Goal: Transaction & Acquisition: Obtain resource

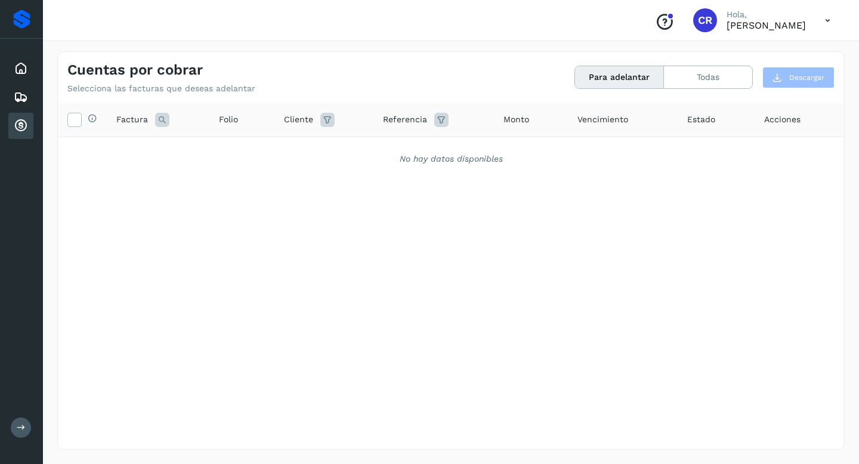
click at [14, 124] on icon at bounding box center [21, 126] width 14 height 14
click at [18, 72] on icon at bounding box center [21, 68] width 14 height 14
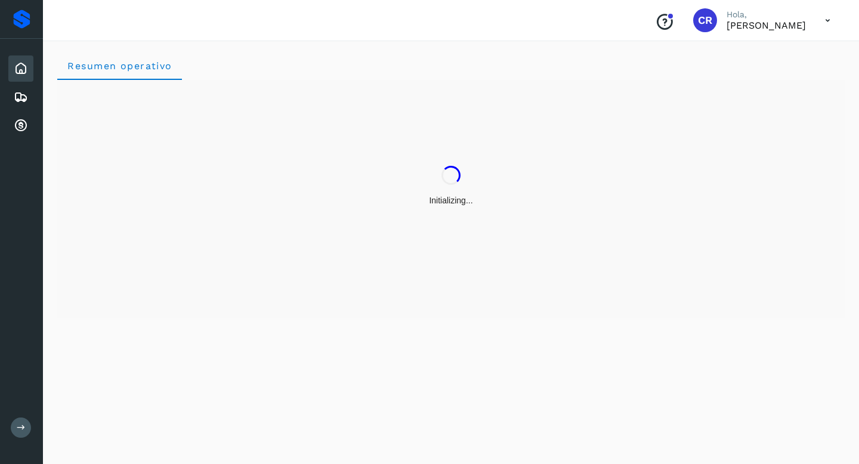
click at [824, 23] on icon at bounding box center [827, 20] width 24 height 24
click at [754, 55] on div "Cerrar sesión" at bounding box center [768, 53] width 142 height 23
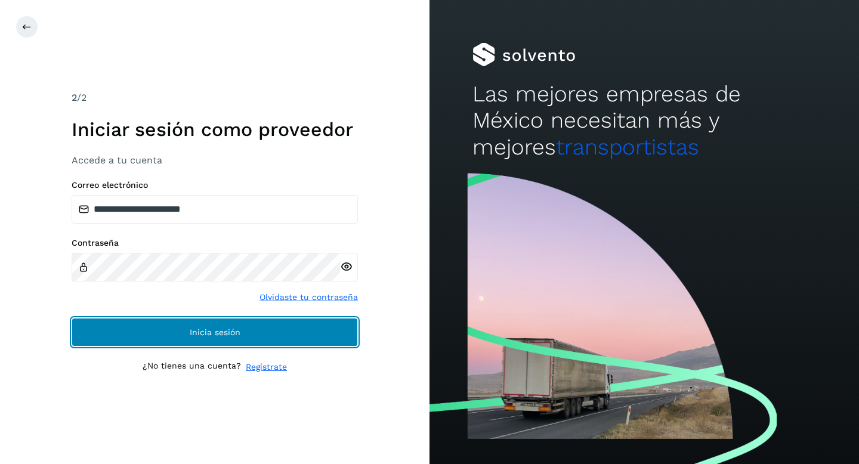
click at [230, 335] on span "Inicia sesión" at bounding box center [215, 332] width 51 height 8
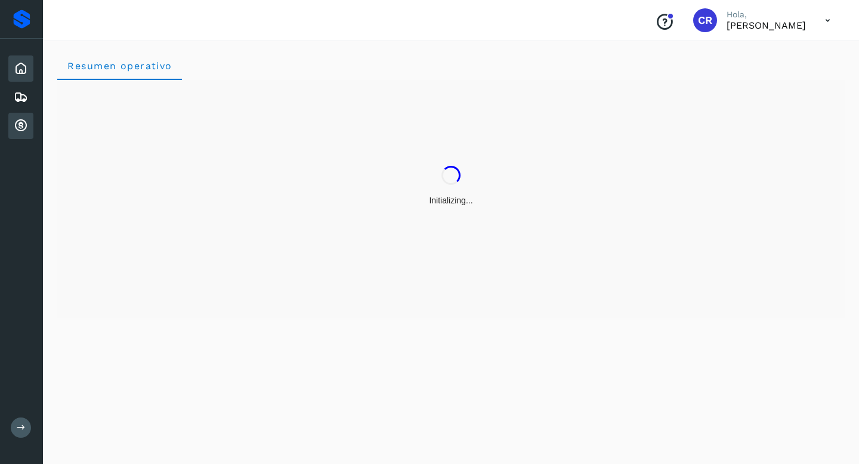
click at [26, 129] on icon at bounding box center [21, 126] width 14 height 14
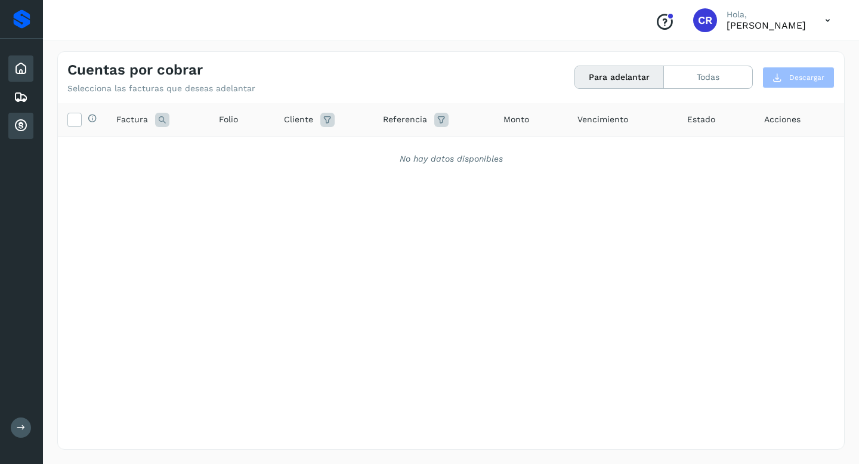
click at [21, 70] on icon at bounding box center [21, 68] width 14 height 14
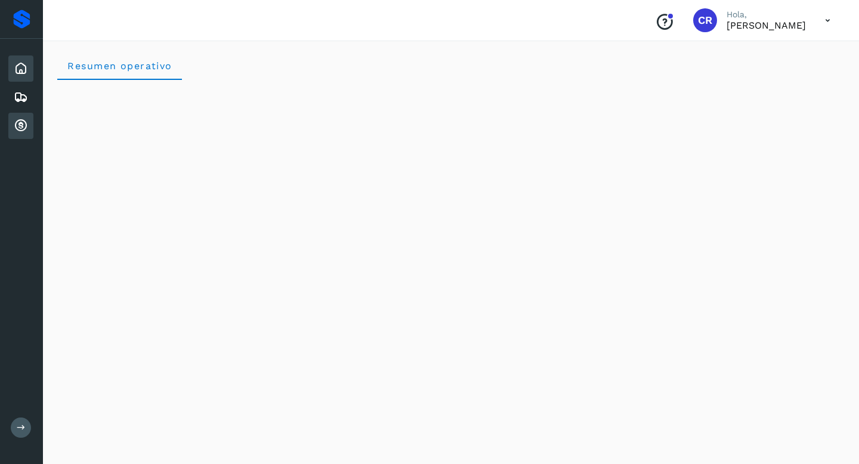
click at [18, 128] on icon at bounding box center [21, 126] width 14 height 14
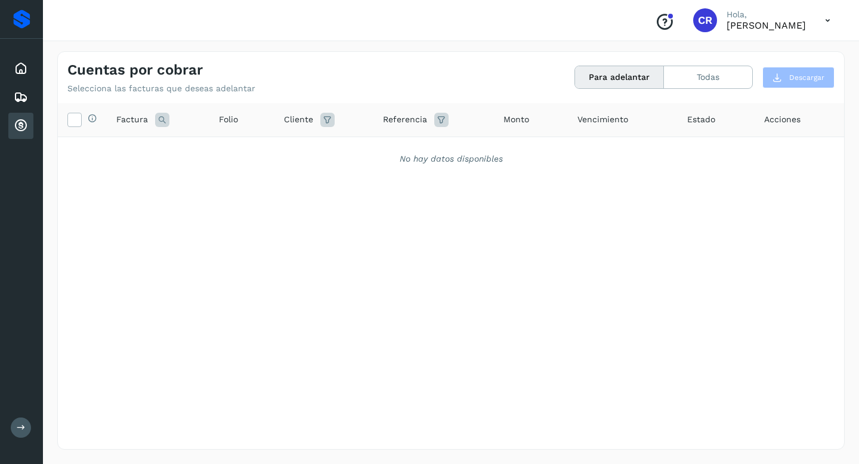
click at [23, 122] on icon at bounding box center [21, 126] width 14 height 14
click at [20, 123] on icon at bounding box center [21, 126] width 14 height 14
click at [15, 122] on icon at bounding box center [21, 126] width 14 height 14
click at [15, 125] on icon at bounding box center [21, 126] width 14 height 14
click at [17, 130] on icon at bounding box center [21, 126] width 14 height 14
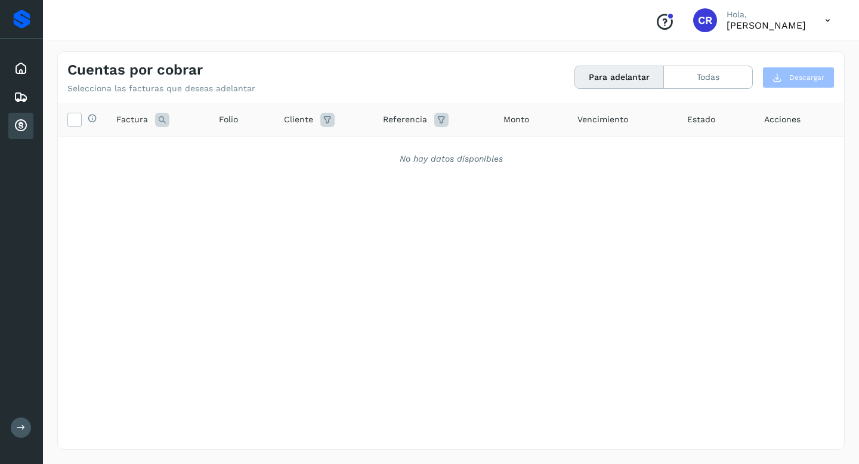
click at [698, 20] on span "CR" at bounding box center [705, 20] width 14 height 0
click at [820, 16] on icon at bounding box center [827, 20] width 24 height 24
click at [760, 63] on div "Cerrar sesión" at bounding box center [768, 53] width 142 height 23
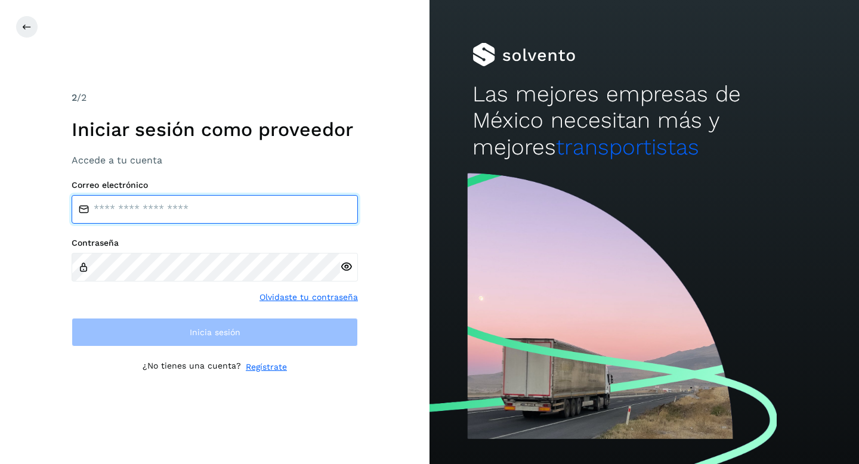
type input "**********"
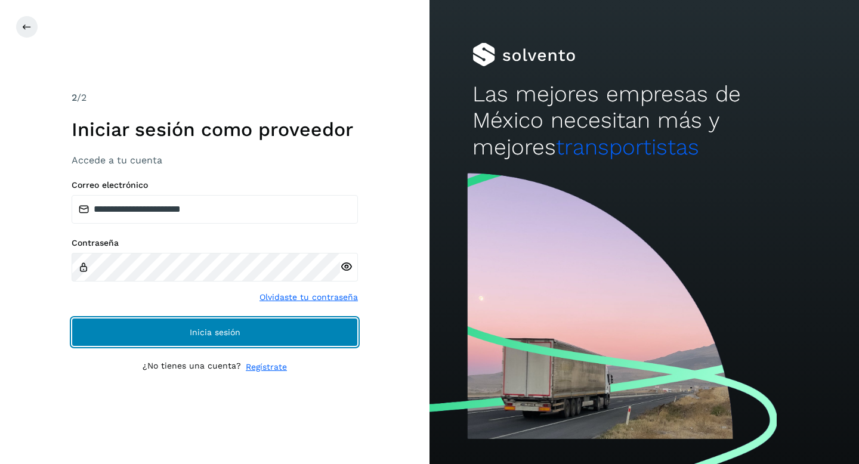
click at [264, 332] on button "Inicia sesión" at bounding box center [215, 332] width 286 height 29
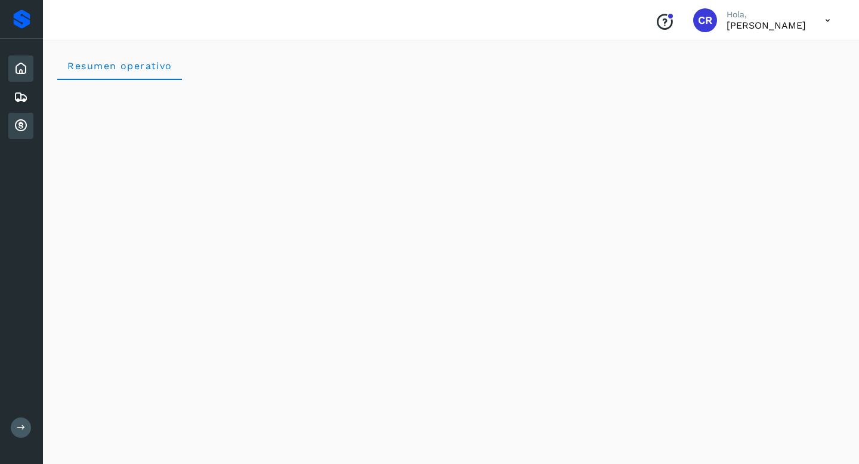
click at [27, 137] on div "Cuentas por cobrar" at bounding box center [20, 126] width 25 height 26
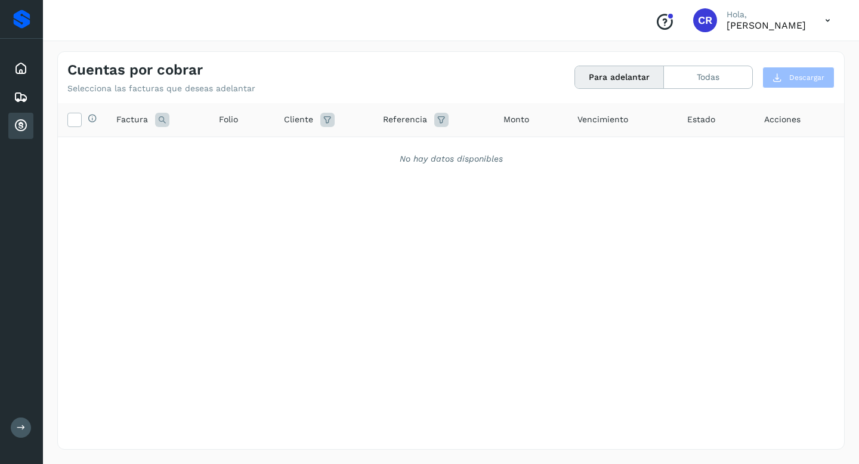
click at [24, 122] on icon at bounding box center [21, 126] width 14 height 14
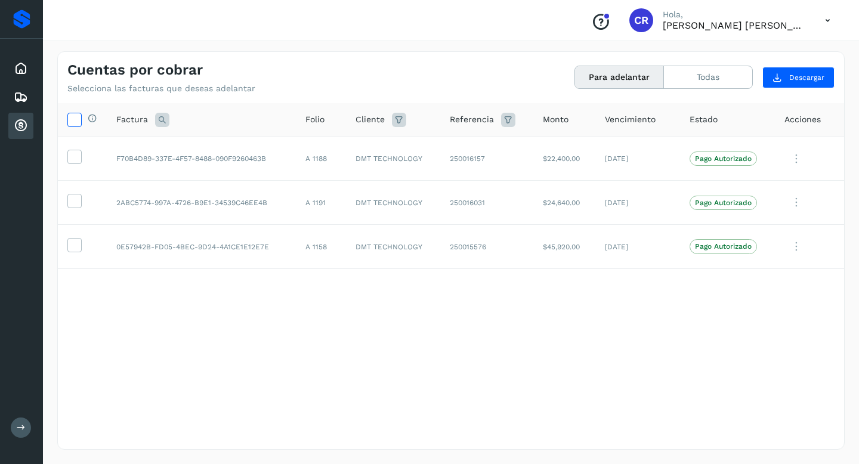
click at [75, 120] on icon at bounding box center [74, 119] width 13 height 13
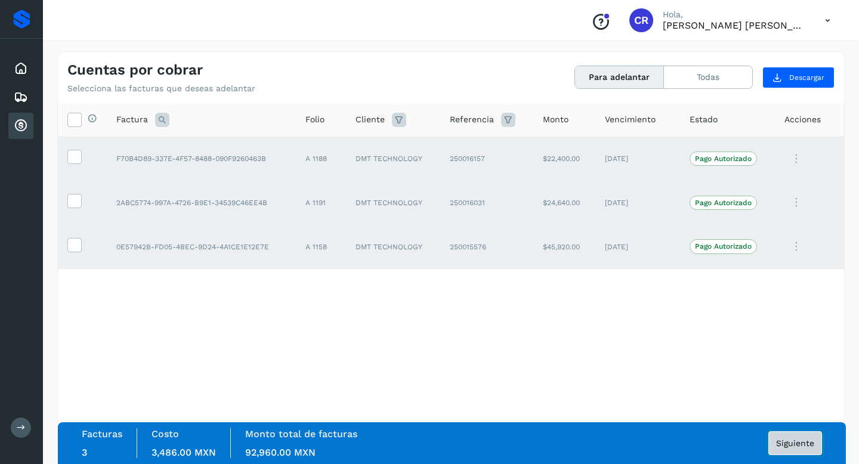
click at [785, 447] on span "Siguiente" at bounding box center [795, 443] width 38 height 8
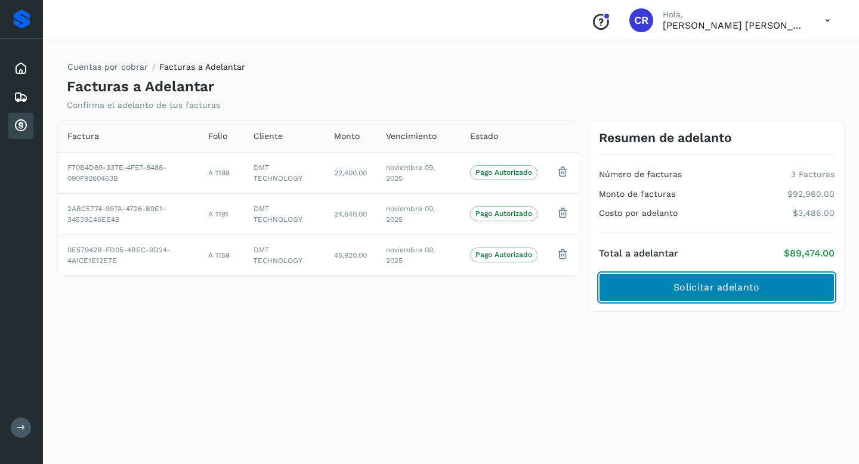
click at [673, 278] on button "Solicitar adelanto" at bounding box center [717, 287] width 236 height 29
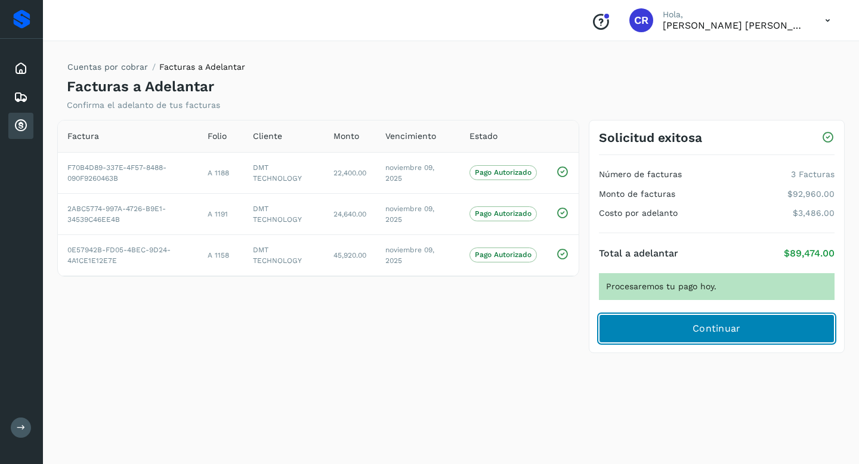
click at [712, 330] on span "Continuar" at bounding box center [716, 328] width 48 height 13
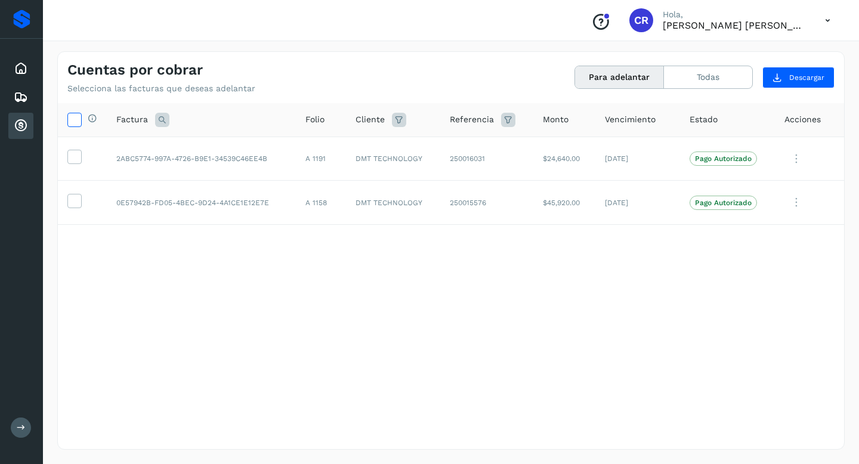
click at [74, 124] on icon at bounding box center [74, 119] width 13 height 13
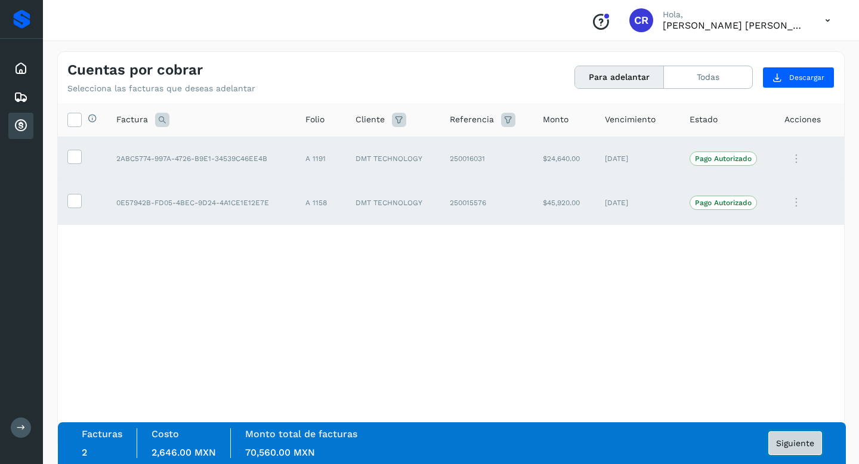
click at [781, 441] on span "Siguiente" at bounding box center [795, 443] width 38 height 8
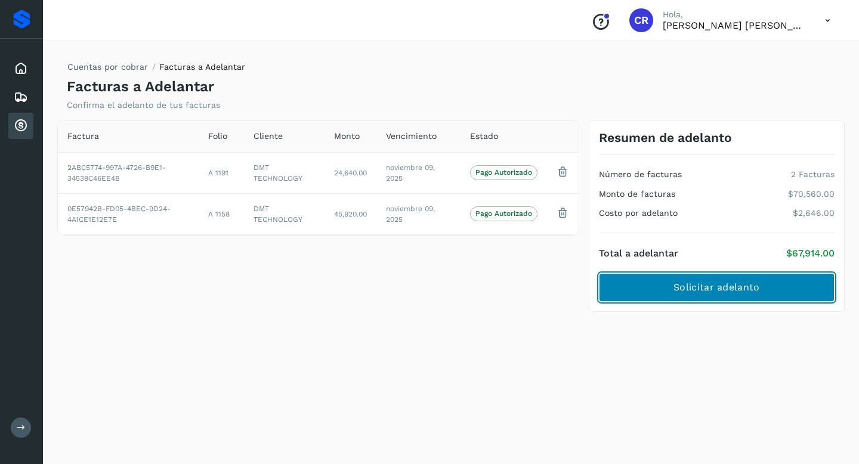
click at [649, 289] on button "Solicitar adelanto" at bounding box center [717, 287] width 236 height 29
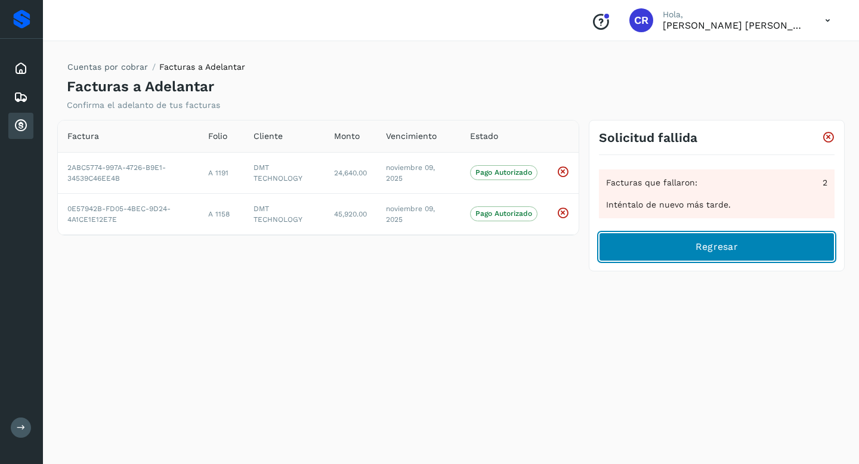
click at [681, 242] on button "Regresar" at bounding box center [717, 247] width 236 height 29
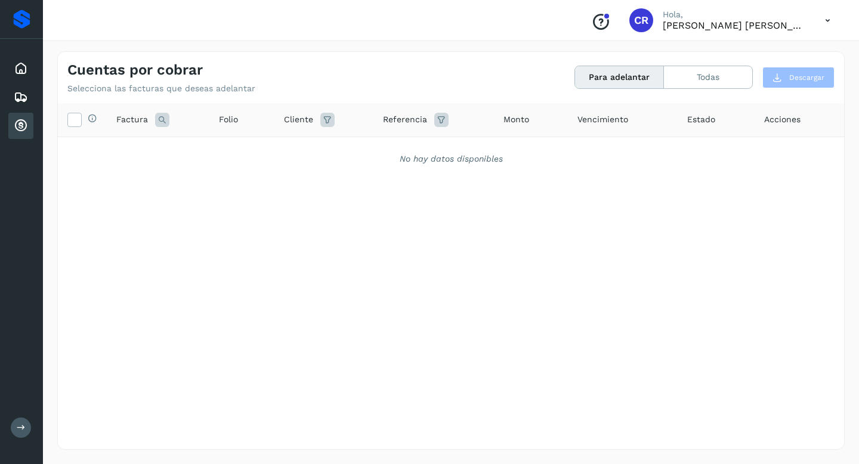
click at [19, 120] on icon at bounding box center [21, 126] width 14 height 14
click at [18, 23] on div "Proveedores" at bounding box center [21, 19] width 17 height 19
click at [24, 70] on icon at bounding box center [21, 68] width 14 height 14
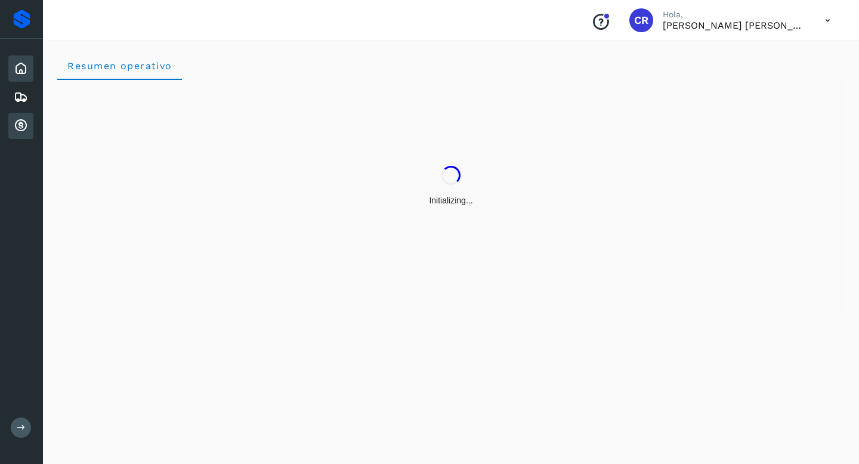
click at [29, 129] on div "Cuentas por cobrar" at bounding box center [20, 126] width 25 height 26
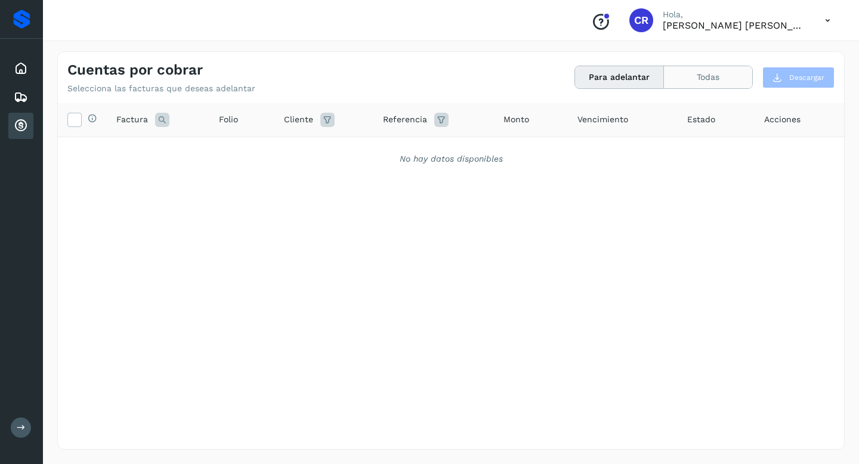
click at [692, 83] on button "Todas" at bounding box center [708, 77] width 88 height 22
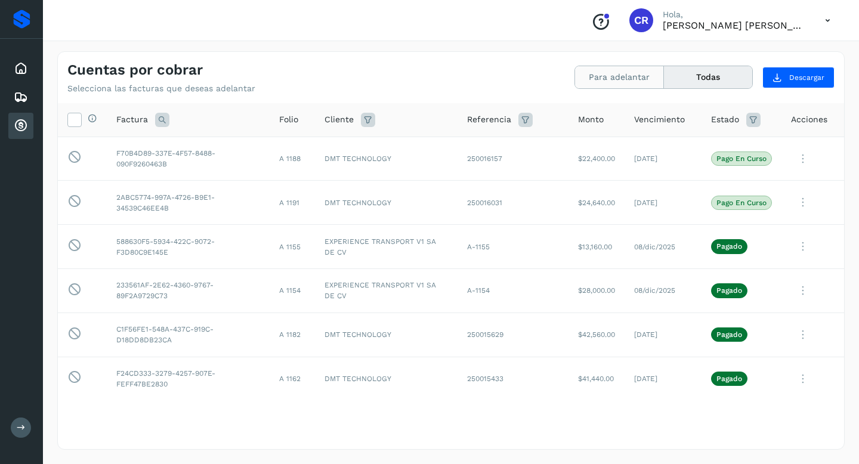
click at [601, 74] on button "Para adelantar" at bounding box center [619, 77] width 89 height 22
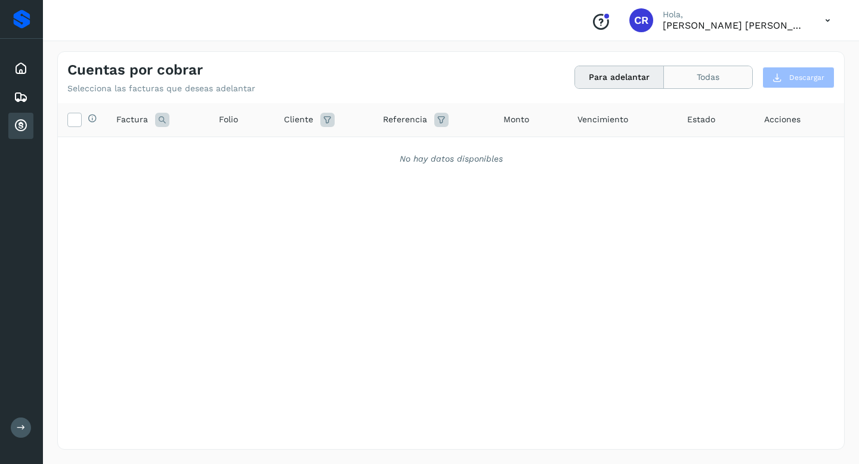
click at [691, 69] on button "Todas" at bounding box center [708, 77] width 88 height 22
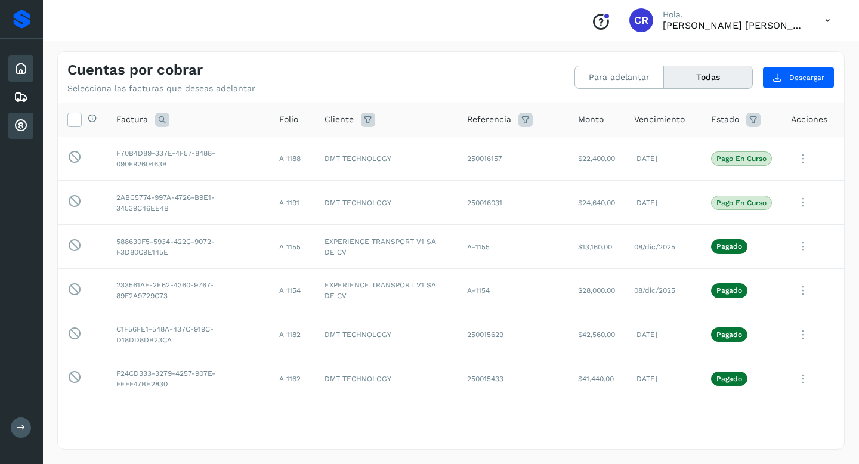
click at [18, 64] on icon at bounding box center [21, 68] width 14 height 14
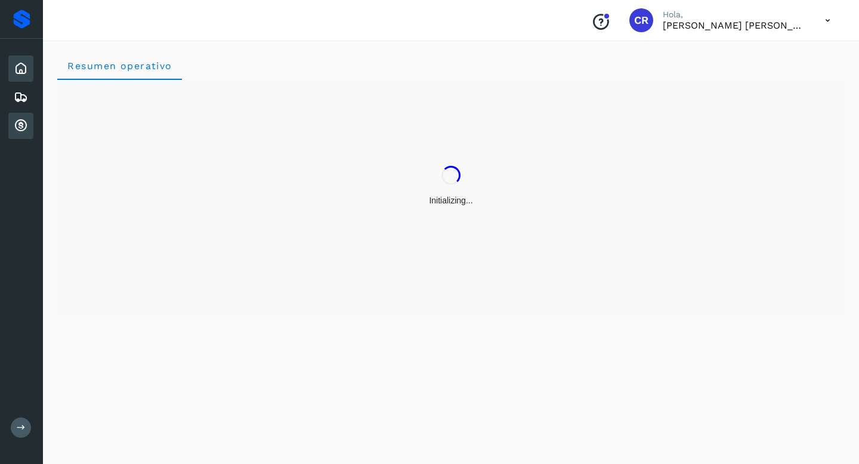
click at [26, 120] on icon at bounding box center [21, 126] width 14 height 14
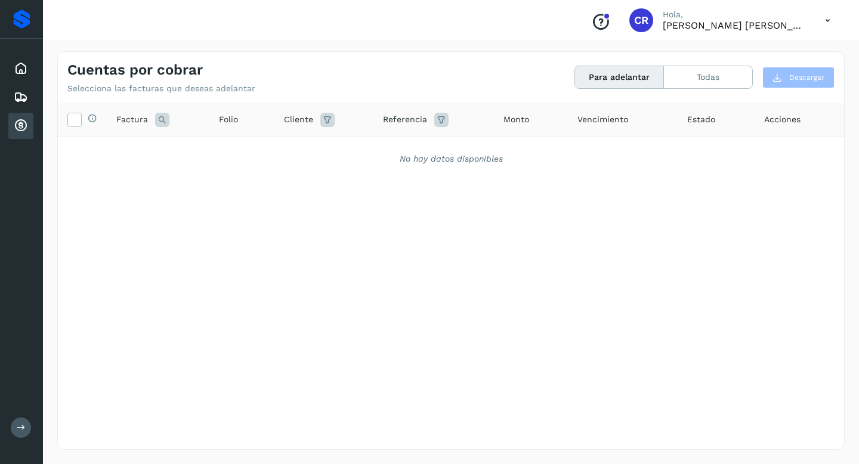
click at [14, 129] on icon at bounding box center [21, 126] width 14 height 14
click at [727, 79] on button "Todas" at bounding box center [708, 77] width 88 height 22
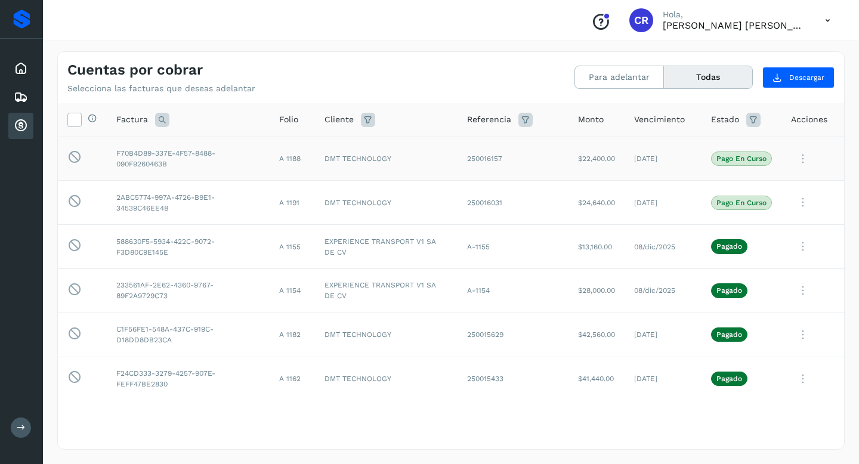
click at [751, 160] on p "Pago en curso" at bounding box center [741, 158] width 50 height 8
click at [807, 158] on icon at bounding box center [803, 159] width 24 height 24
click at [756, 188] on button "Ver Detalle" at bounding box center [763, 187] width 142 height 23
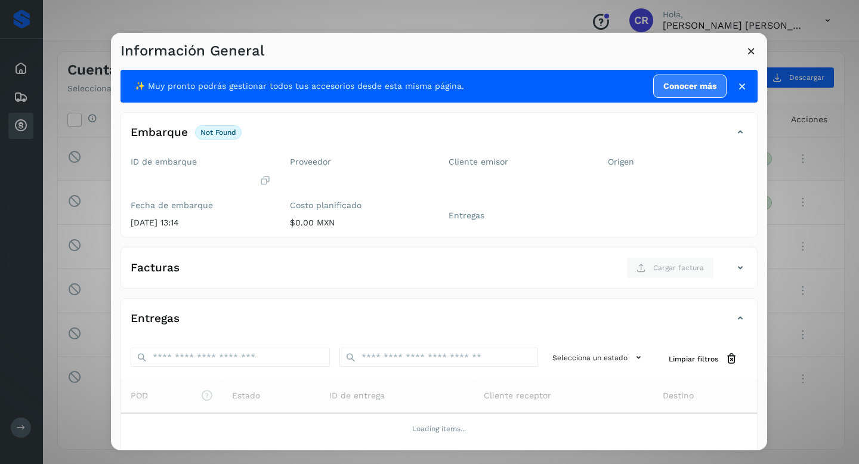
click at [752, 50] on icon at bounding box center [751, 51] width 13 height 13
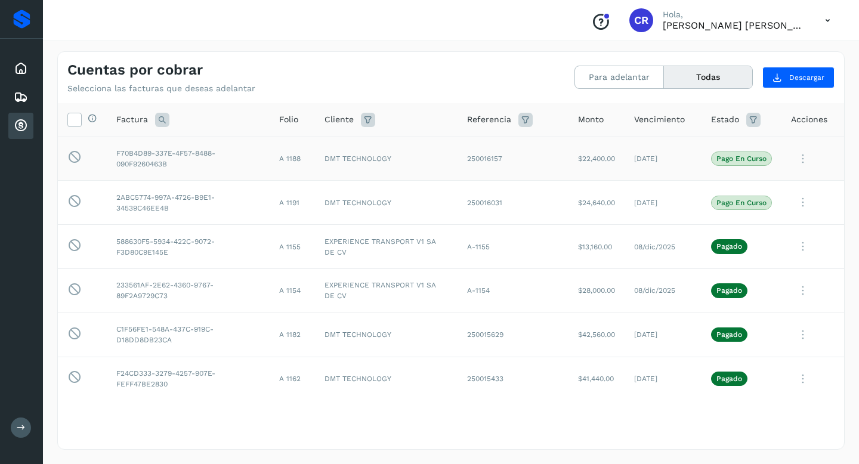
click at [22, 134] on div "Cuentas por cobrar" at bounding box center [20, 126] width 25 height 26
click at [13, 66] on div "Inicio" at bounding box center [20, 68] width 25 height 26
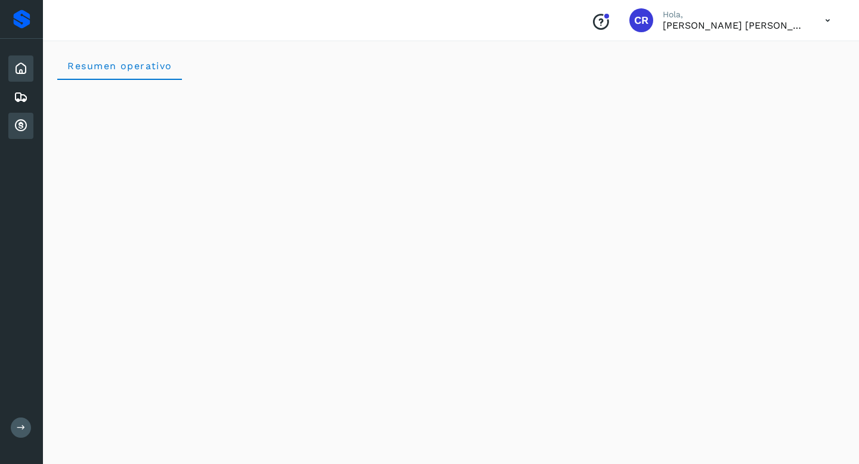
click at [23, 122] on icon at bounding box center [21, 126] width 14 height 14
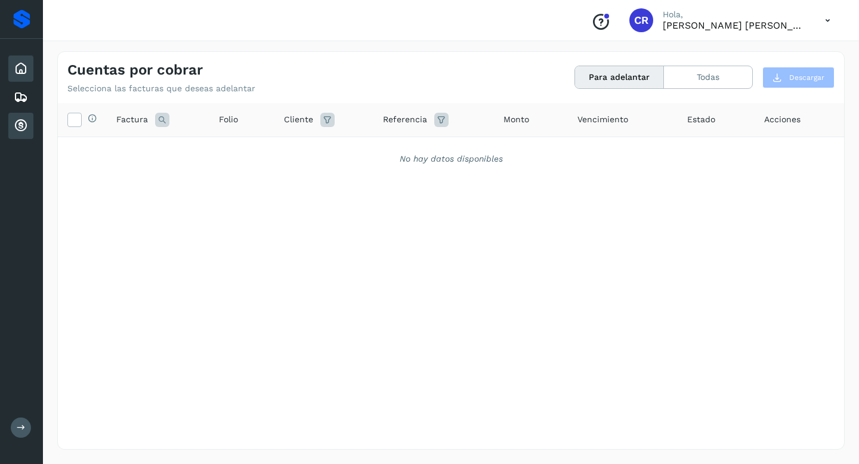
click at [25, 68] on icon at bounding box center [21, 68] width 14 height 14
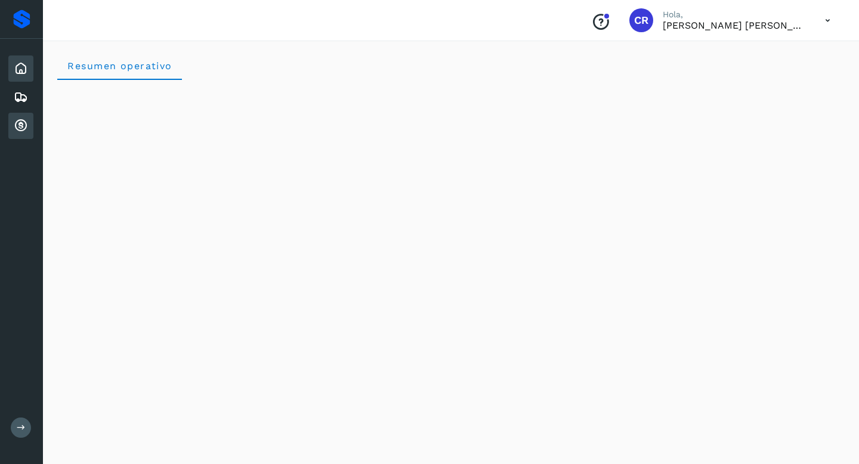
click at [24, 123] on icon at bounding box center [21, 126] width 14 height 14
